Goal: Information Seeking & Learning: Learn about a topic

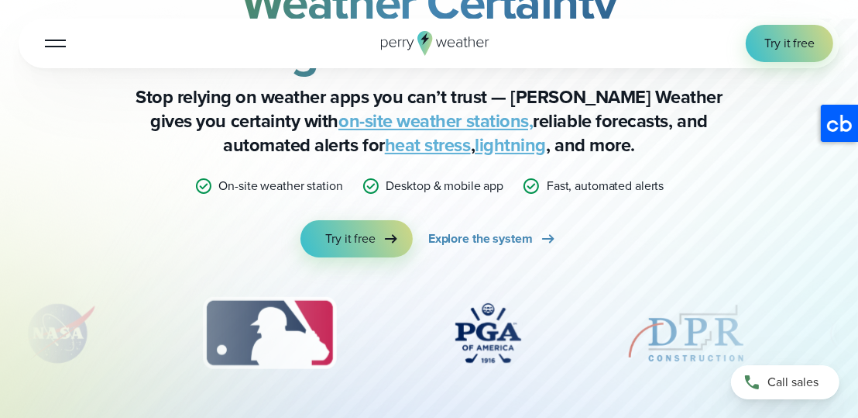
scroll to position [210, 0]
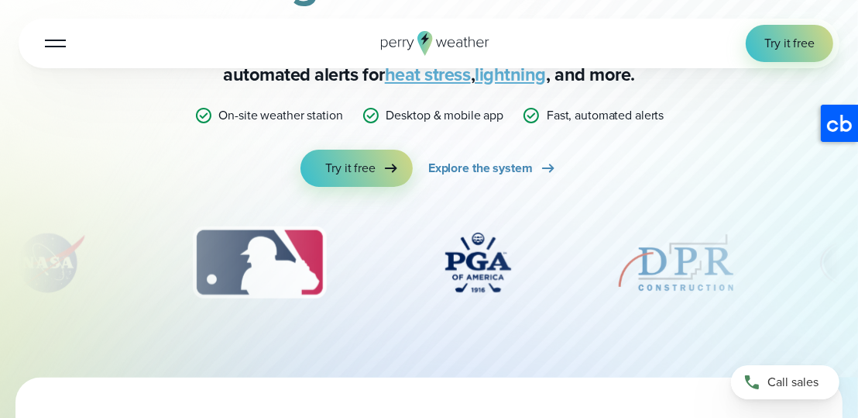
drag, startPoint x: 493, startPoint y: 251, endPoint x: 273, endPoint y: 256, distance: 219.3
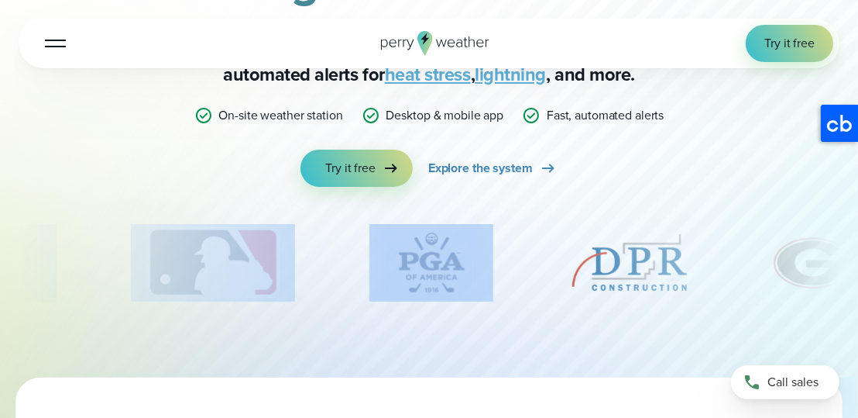
drag, startPoint x: 568, startPoint y: 292, endPoint x: 418, endPoint y: 286, distance: 150.4
click at [418, 286] on div "slideshow" at bounding box center [429, 262] width 821 height 77
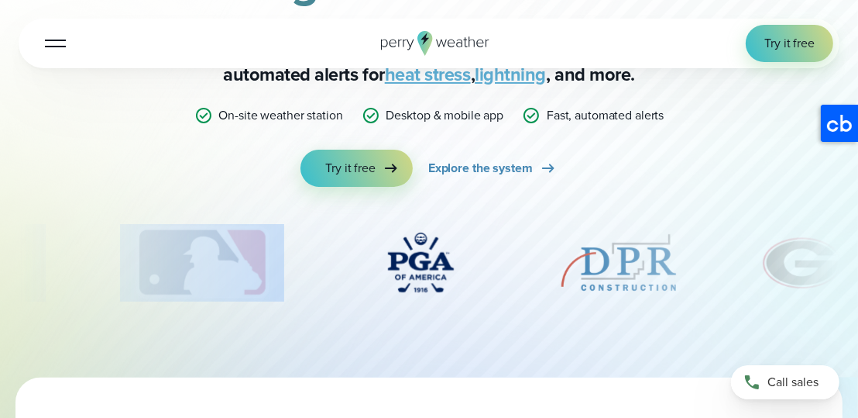
click at [570, 248] on img "5 of 12" at bounding box center [619, 262] width 124 height 77
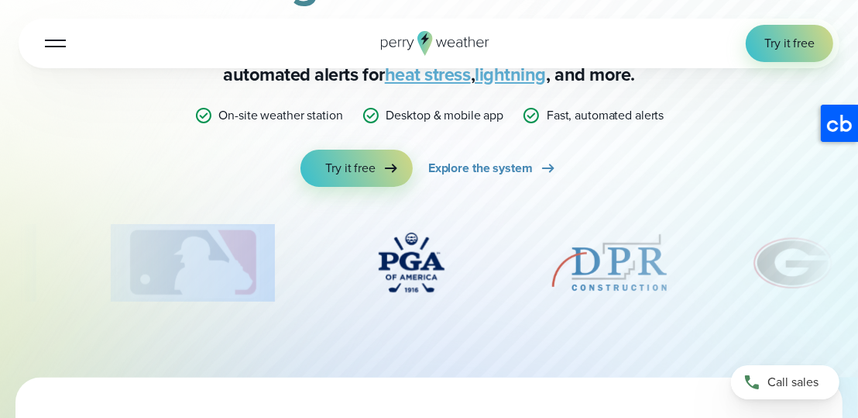
click at [520, 243] on div "slideshow" at bounding box center [429, 262] width 821 height 77
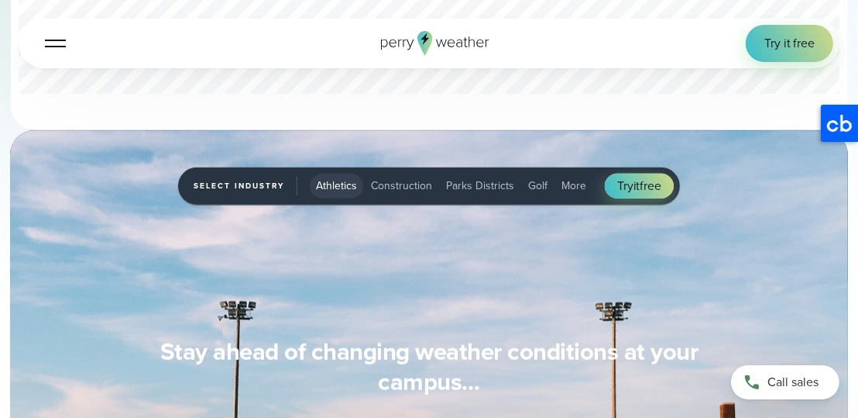
scroll to position [1120, 0]
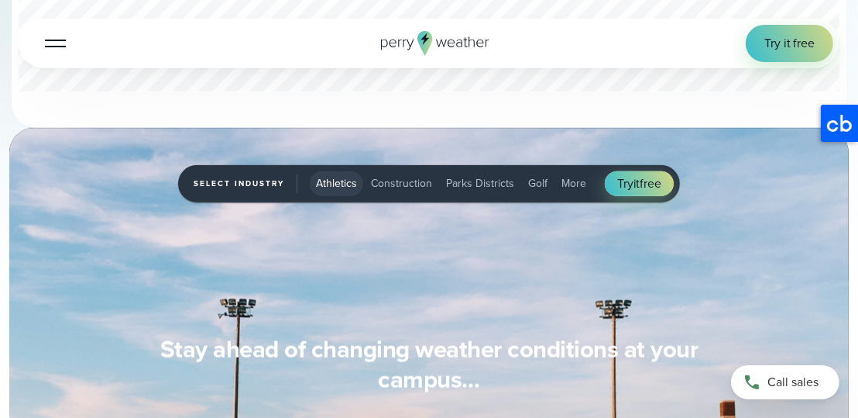
click at [406, 191] on span "Construction" at bounding box center [401, 183] width 61 height 16
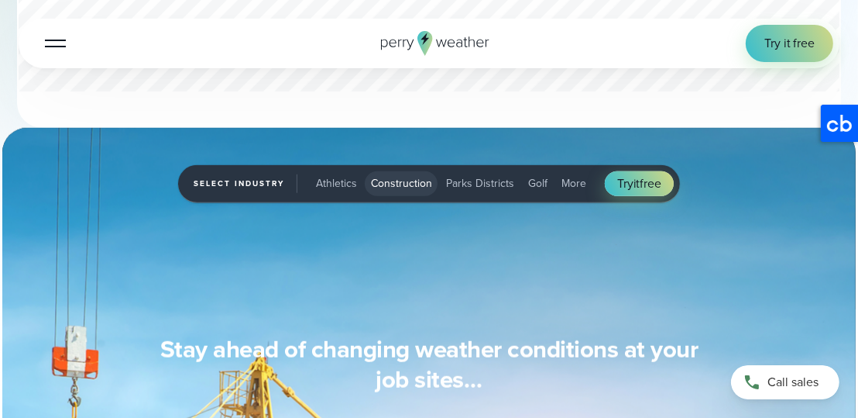
click at [471, 191] on span "Parks Districts" at bounding box center [480, 183] width 68 height 16
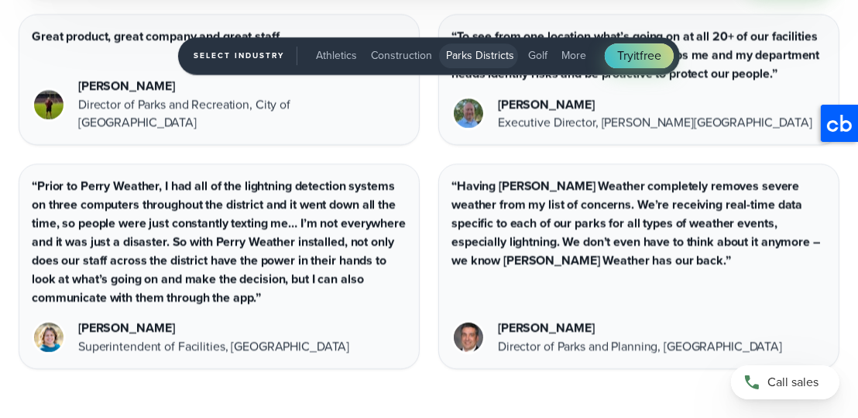
scroll to position [4005, 0]
